Goal: Transaction & Acquisition: Purchase product/service

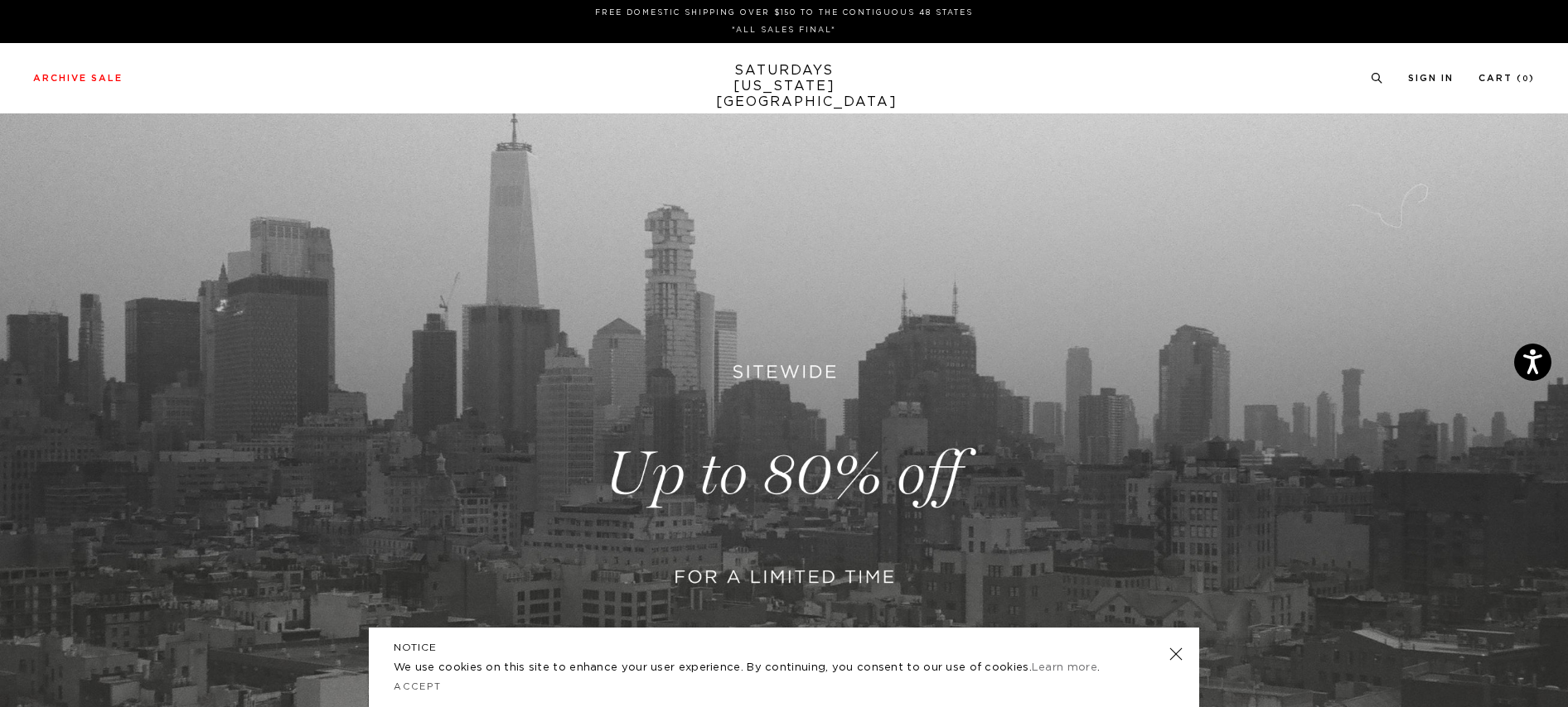
scroll to position [150, 0]
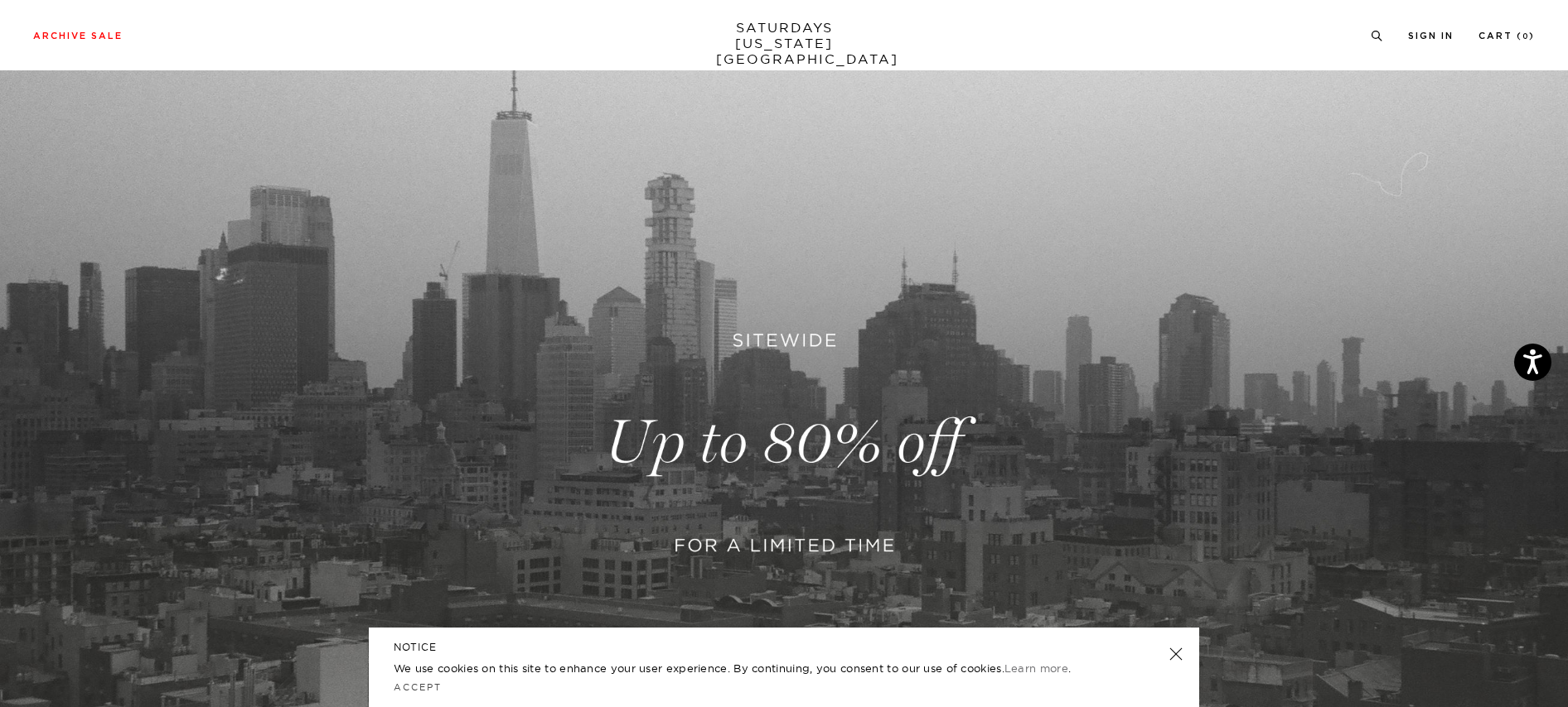
click at [1177, 649] on link at bounding box center [1176, 654] width 23 height 23
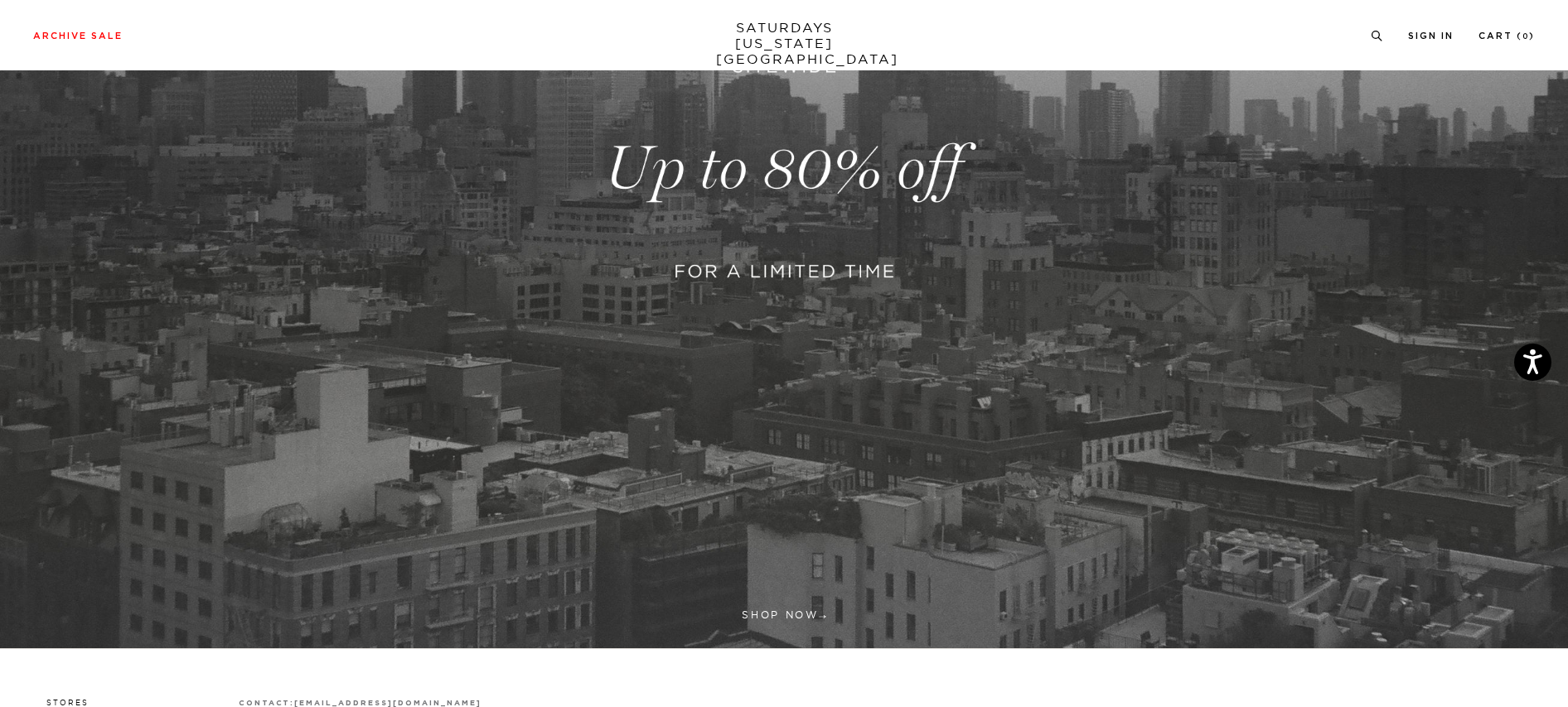
scroll to position [0, 0]
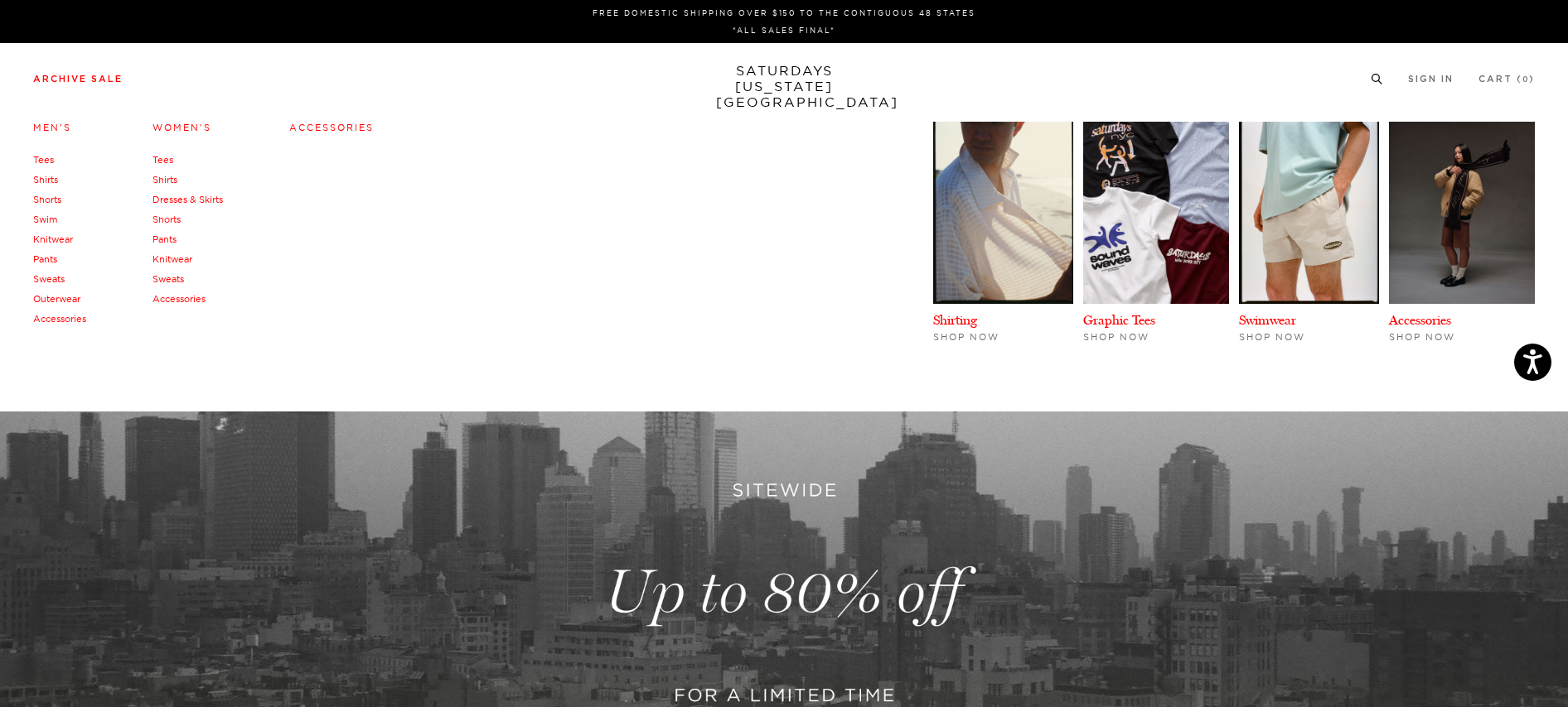
click at [115, 75] on link "Archive Sale" at bounding box center [77, 78] width 90 height 9
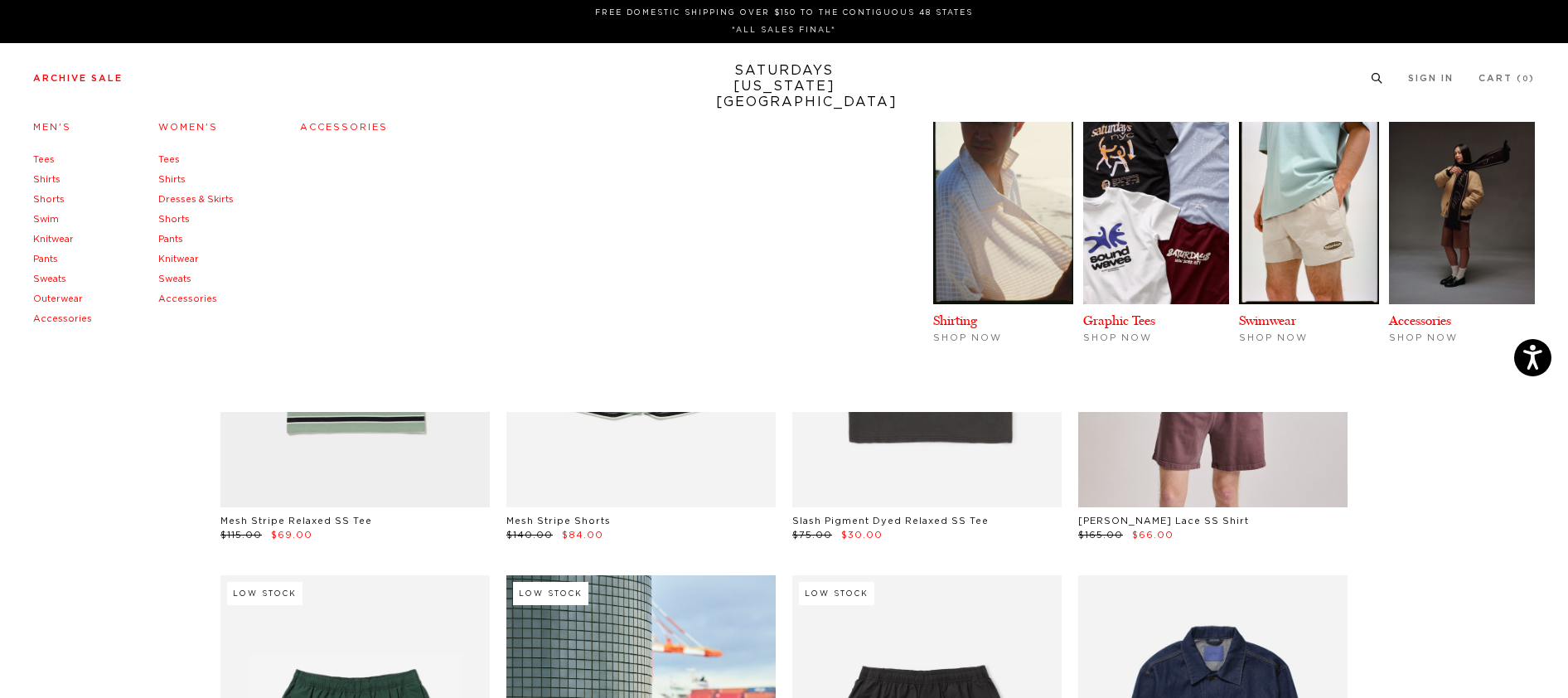
click at [44, 160] on link "Tees" at bounding box center [43, 159] width 21 height 9
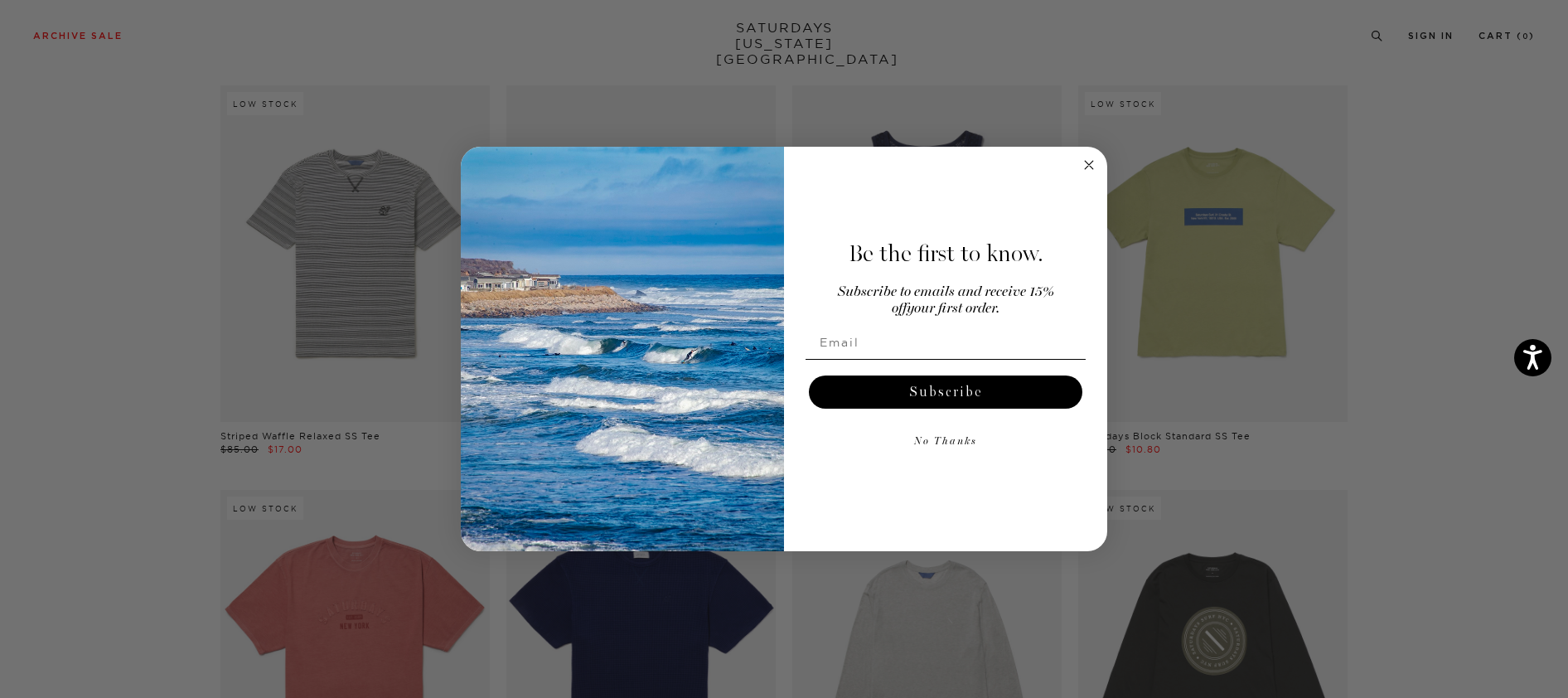
scroll to position [862, 0]
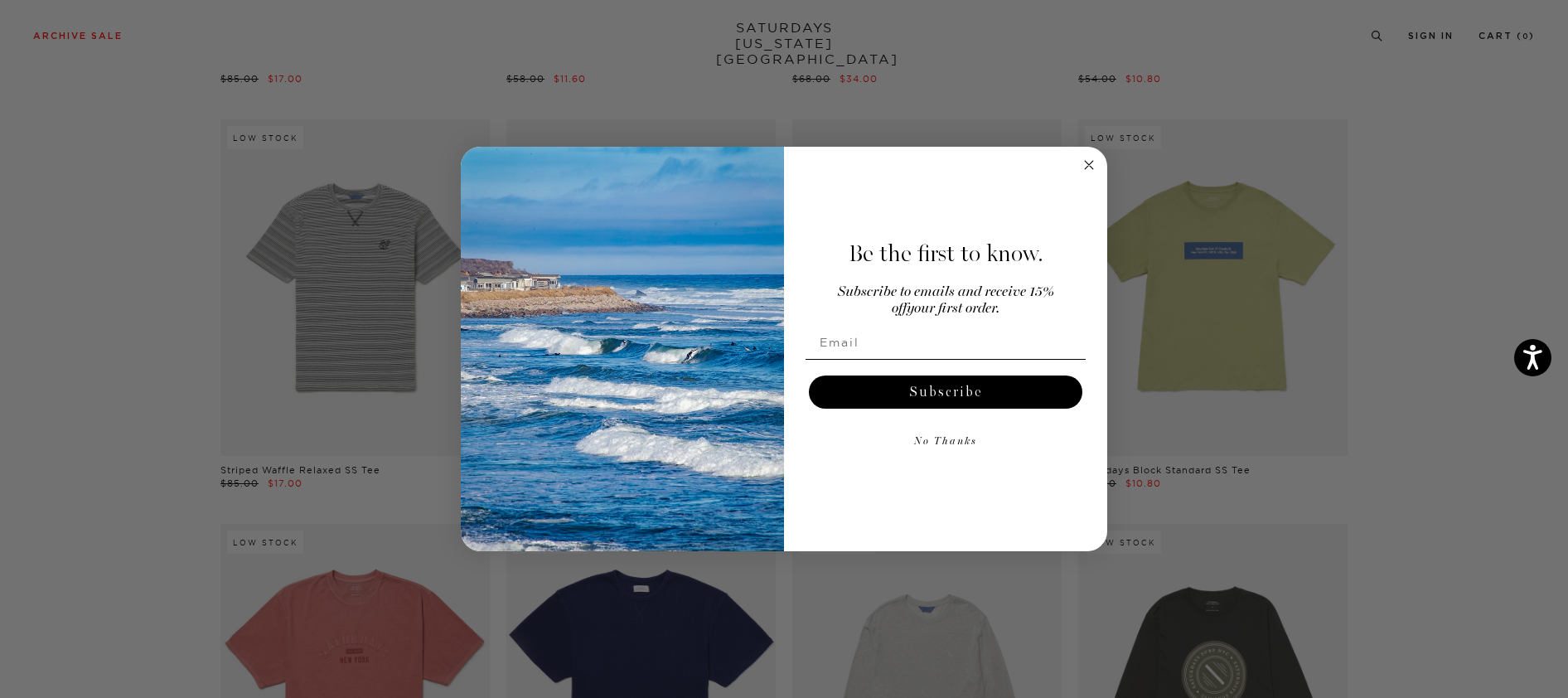
click at [1089, 170] on circle "Close dialog" at bounding box center [1090, 166] width 19 height 19
